Goal: Use online tool/utility: Utilize a website feature to perform a specific function

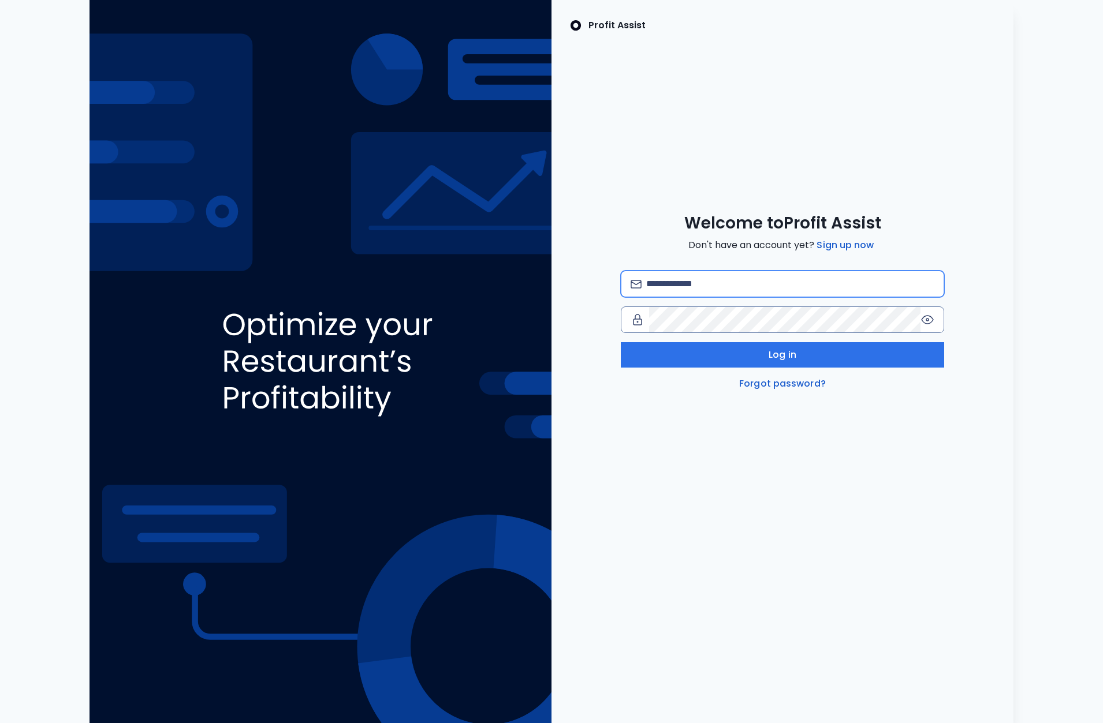
click at [693, 285] on input "email" at bounding box center [790, 283] width 288 height 25
type input "**********"
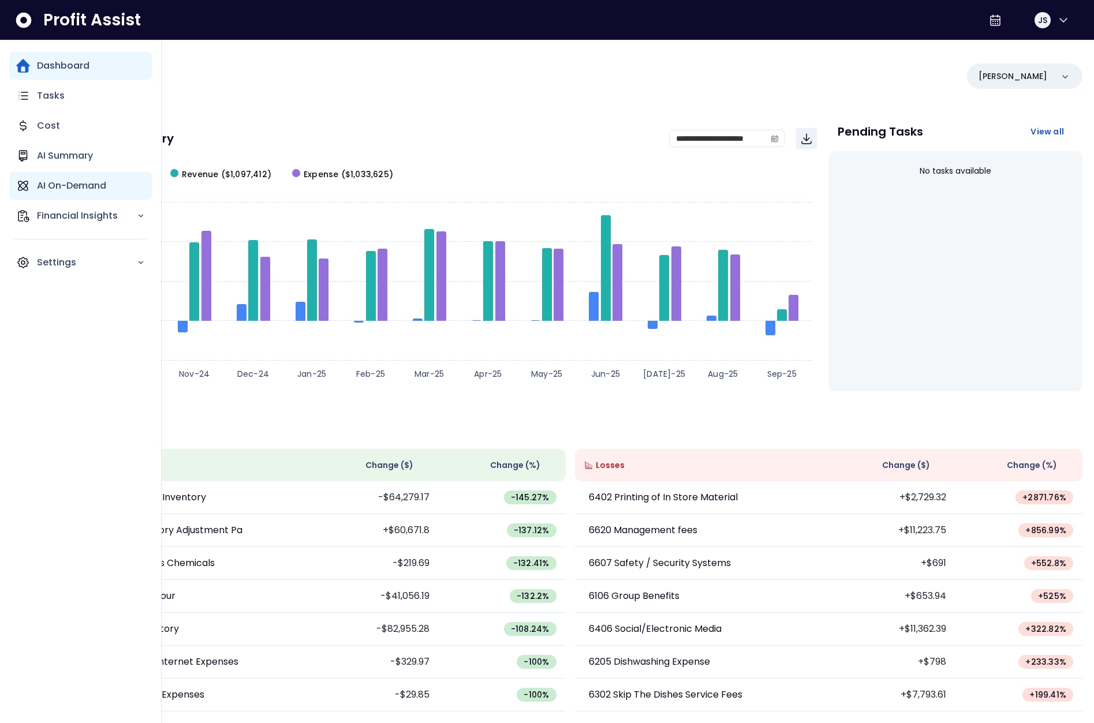
click at [65, 192] on p "AI On-Demand" at bounding box center [71, 186] width 69 height 14
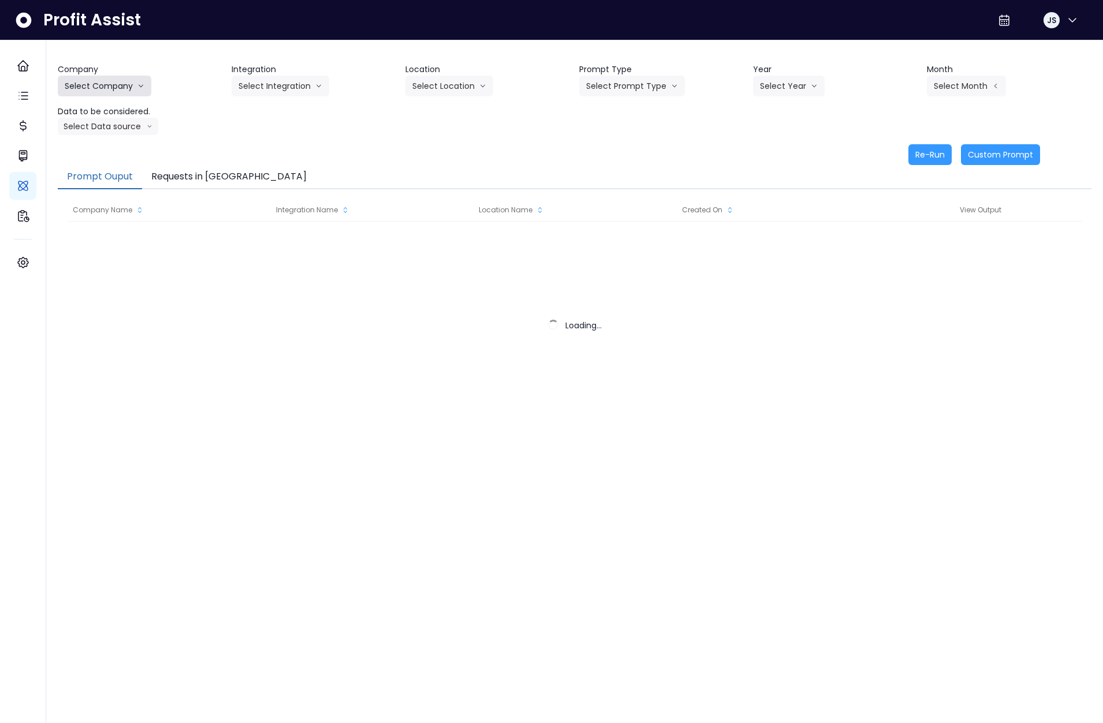
click at [113, 91] on button "Select Company" at bounding box center [105, 86] width 94 height 21
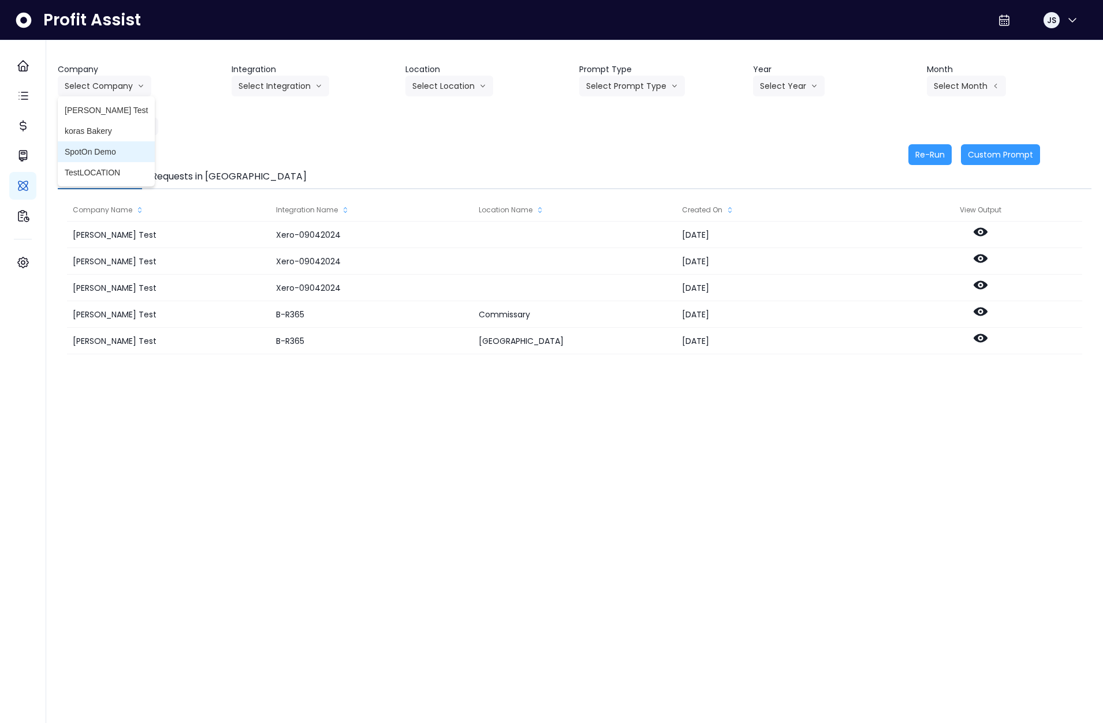
click at [100, 156] on span "SpotOn Demo" at bounding box center [106, 152] width 83 height 12
click at [272, 88] on button "Select Integration" at bounding box center [280, 86] width 98 height 21
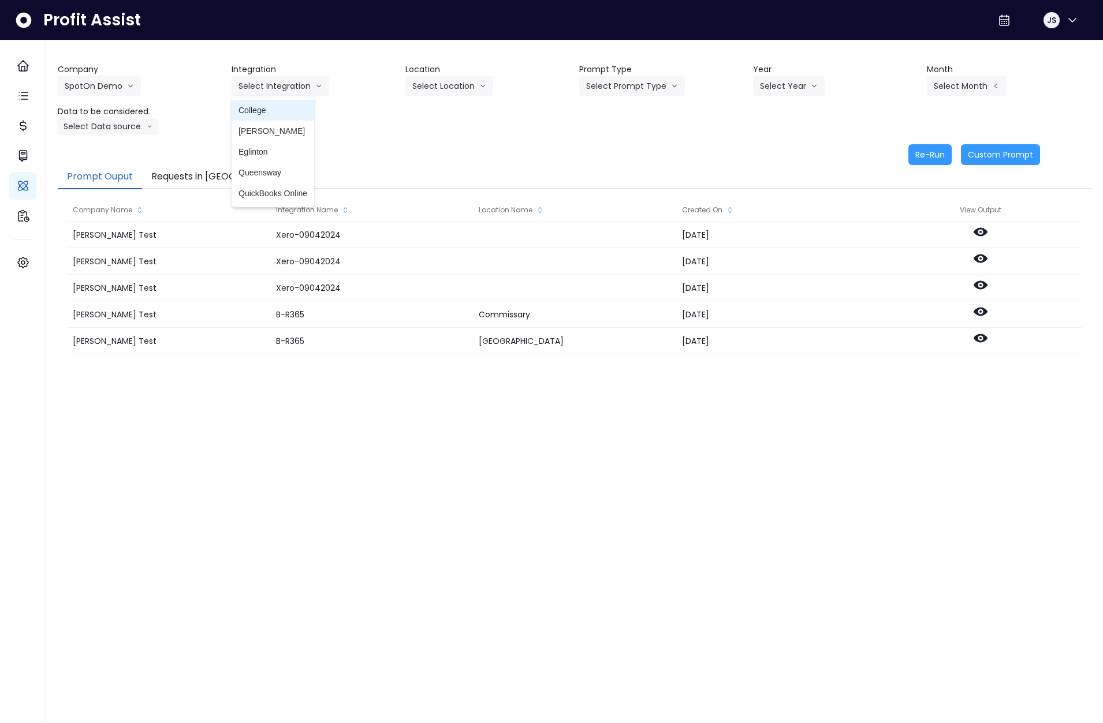
click at [263, 112] on span "College" at bounding box center [272, 110] width 69 height 12
click at [436, 85] on button "Select Location" at bounding box center [449, 86] width 88 height 21
click at [435, 113] on span "All Locations" at bounding box center [435, 110] width 46 height 12
click at [645, 89] on button "Select Prompt Type" at bounding box center [632, 86] width 106 height 21
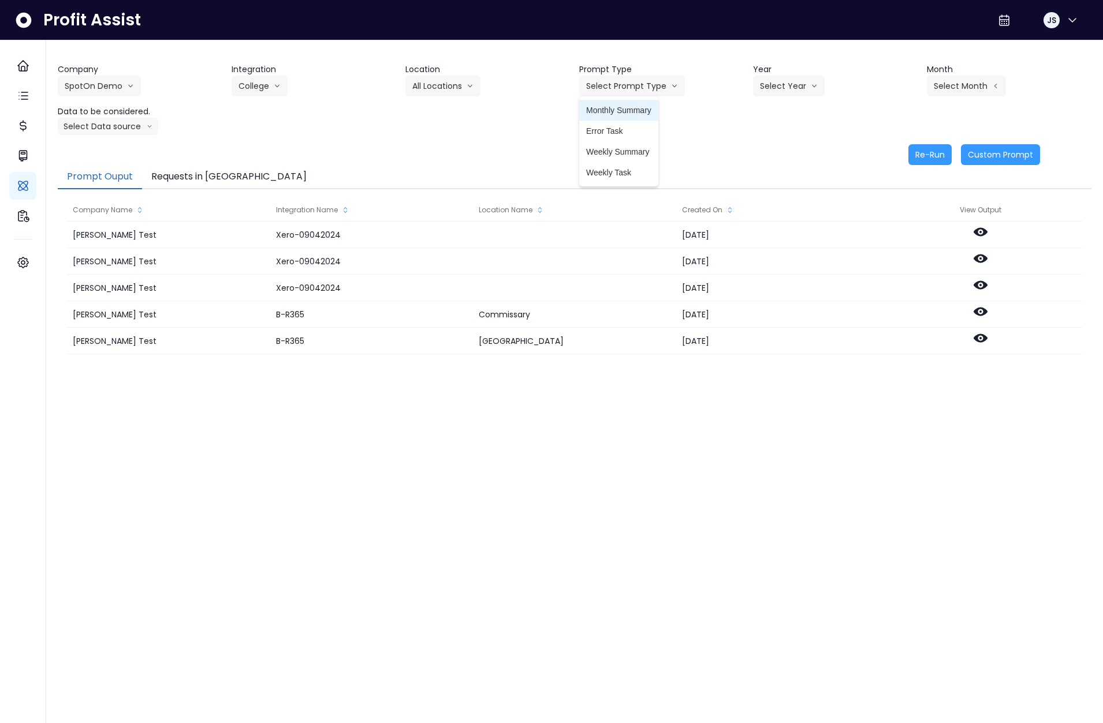
click at [623, 116] on li "Monthly Summary" at bounding box center [618, 110] width 79 height 21
click at [779, 85] on button "Select Year" at bounding box center [789, 86] width 72 height 21
click at [773, 147] on span "2025" at bounding box center [769, 152] width 18 height 12
click at [958, 88] on button "Select Month" at bounding box center [966, 86] width 79 height 21
click at [908, 95] on li "Jan" at bounding box center [908, 89] width 36 height 21
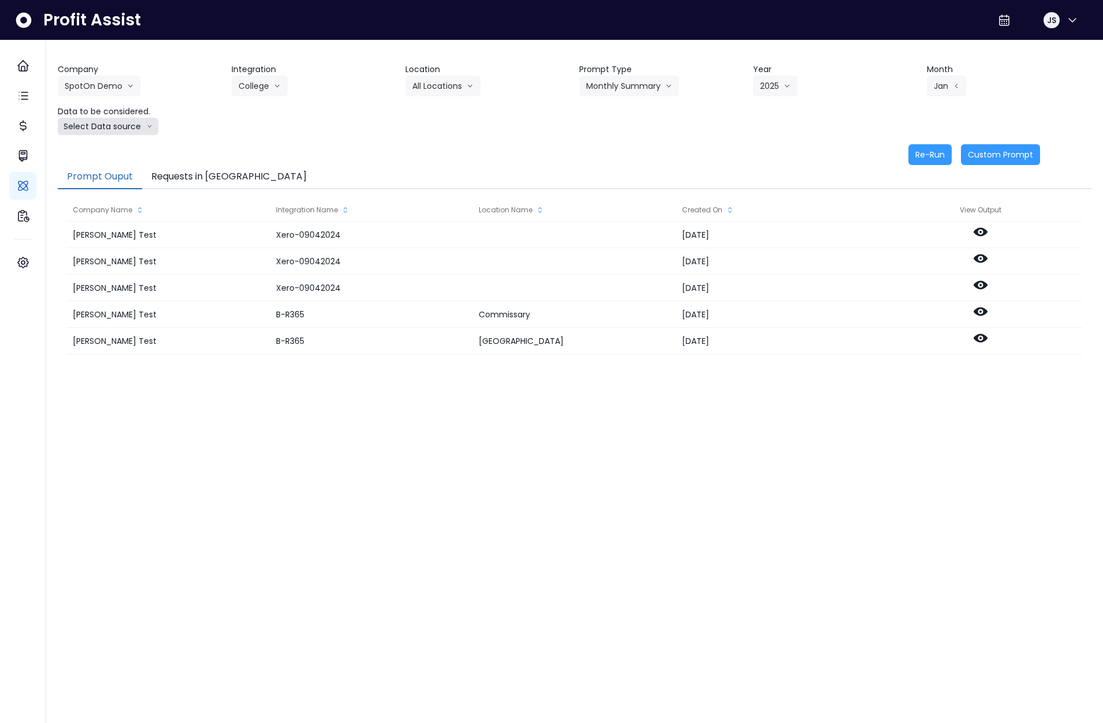
click at [89, 130] on button "Select Data source" at bounding box center [108, 126] width 100 height 17
drag, startPoint x: 105, startPoint y: 170, endPoint x: 182, endPoint y: 178, distance: 77.3
click at [105, 170] on span "Location Analysis" at bounding box center [103, 170] width 77 height 12
click at [935, 155] on button "Re-Run" at bounding box center [929, 154] width 43 height 21
click at [274, 84] on icon "arrow down line" at bounding box center [277, 86] width 7 height 12
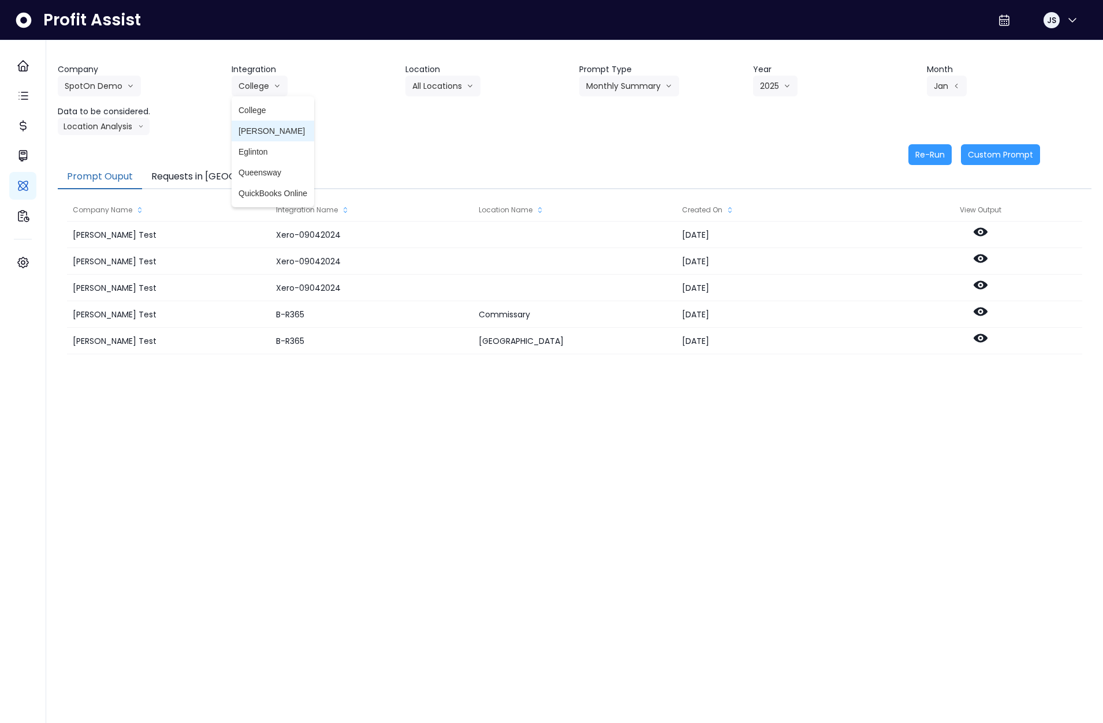
click at [260, 128] on span "Danforth" at bounding box center [272, 131] width 69 height 12
click at [263, 85] on button "Danforth" at bounding box center [275, 86] width 89 height 21
click at [261, 108] on span "College" at bounding box center [272, 110] width 69 height 12
click at [457, 89] on button "Select Location" at bounding box center [449, 86] width 88 height 21
click at [446, 110] on span "All Locations" at bounding box center [435, 110] width 46 height 12
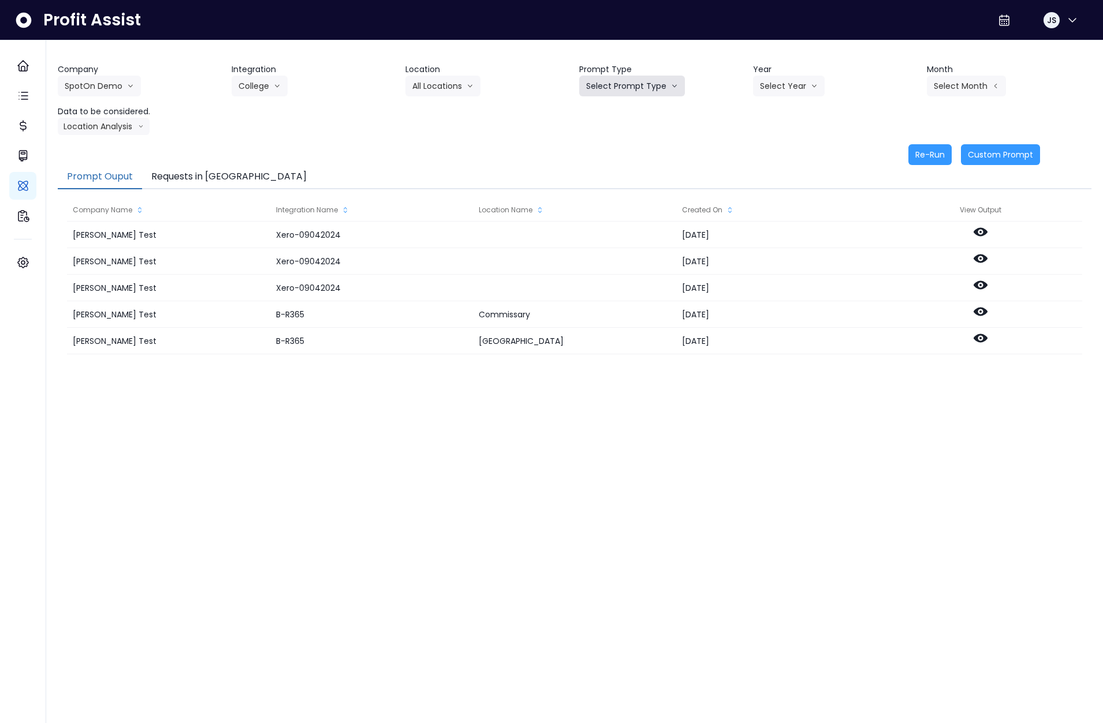
click at [637, 89] on button "Select Prompt Type" at bounding box center [632, 86] width 106 height 21
click at [625, 125] on span "Error Task" at bounding box center [618, 131] width 65 height 12
click at [784, 92] on button "Select Year" at bounding box center [789, 86] width 72 height 21
drag, startPoint x: 771, startPoint y: 131, endPoint x: 772, endPoint y: 152, distance: 20.9
click at [772, 152] on div "2023 2024 2025" at bounding box center [769, 131] width 32 height 62
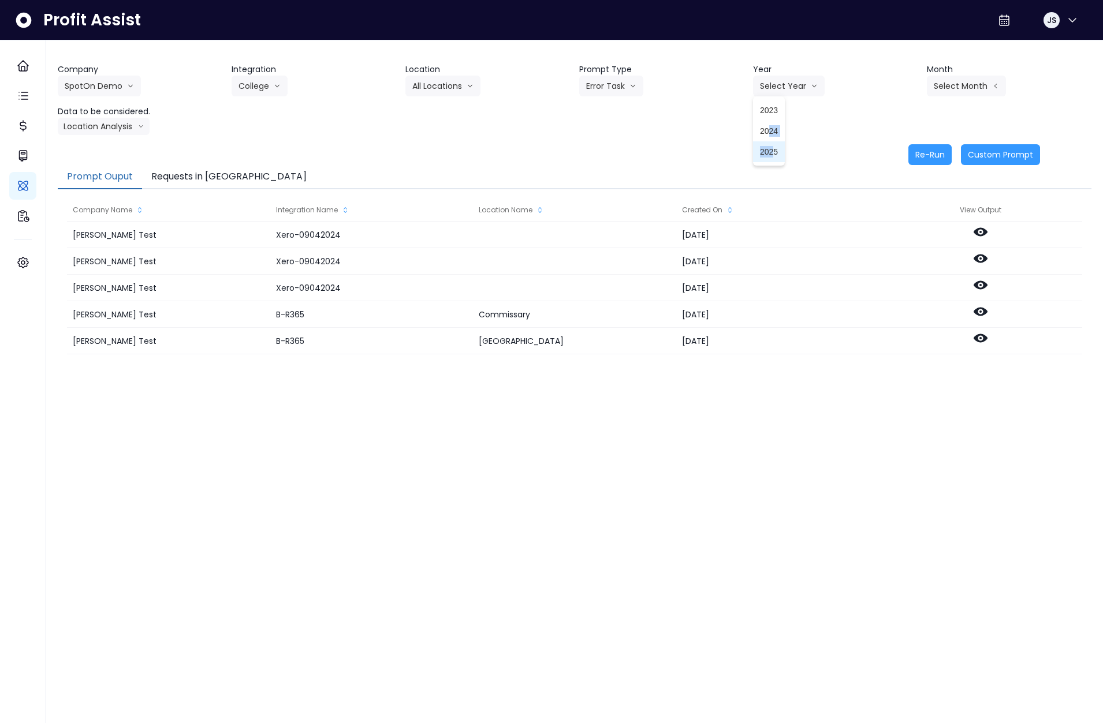
click at [774, 153] on span "2025" at bounding box center [769, 152] width 18 height 12
click at [965, 89] on button "Select Month" at bounding box center [966, 86] width 79 height 21
click at [904, 114] on span "Feb" at bounding box center [908, 110] width 23 height 12
click at [915, 154] on button "Re-Run" at bounding box center [929, 154] width 43 height 21
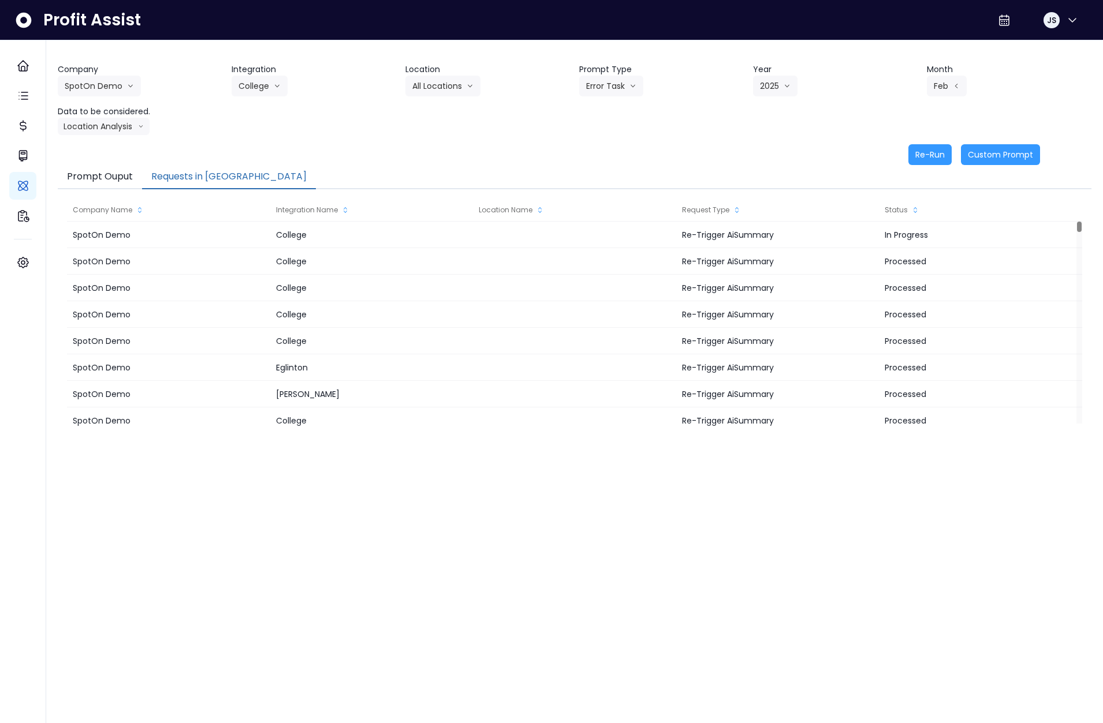
click at [201, 173] on button "Requests in Queue" at bounding box center [229, 177] width 174 height 24
